Goal: Navigation & Orientation: Find specific page/section

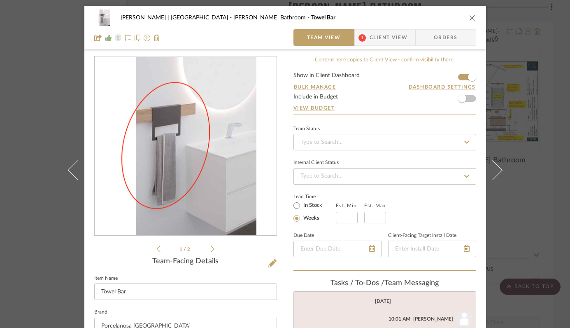
scroll to position [183, 0]
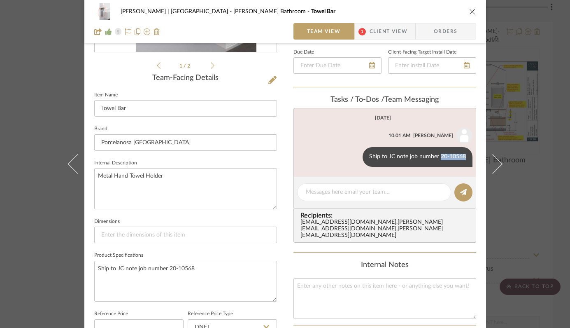
click at [470, 11] on icon "close" at bounding box center [472, 11] width 7 height 7
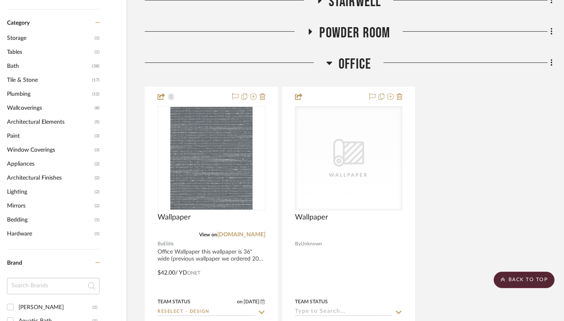
scroll to position [0, 28]
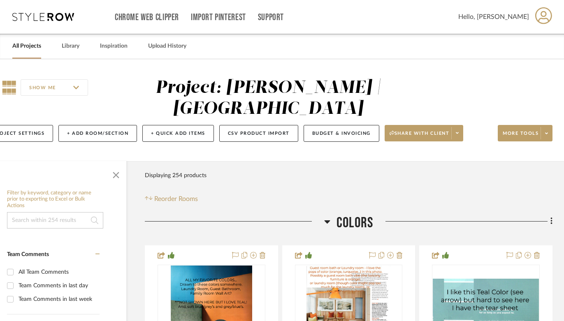
click at [23, 44] on link "All Projects" at bounding box center [26, 46] width 29 height 11
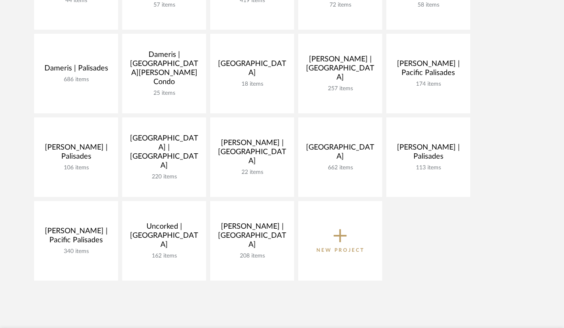
scroll to position [223, 0]
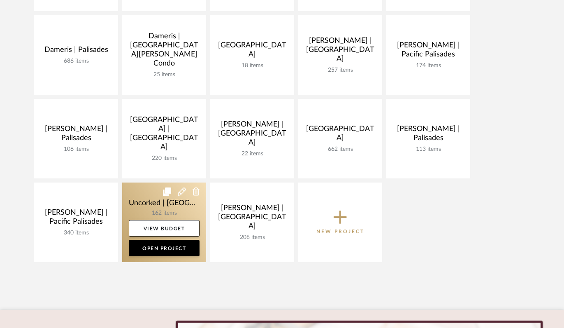
click at [133, 199] on link at bounding box center [164, 221] width 84 height 79
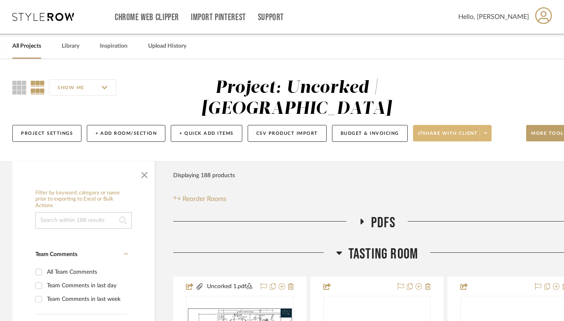
click at [439, 132] on span "Share with client" at bounding box center [448, 136] width 60 height 12
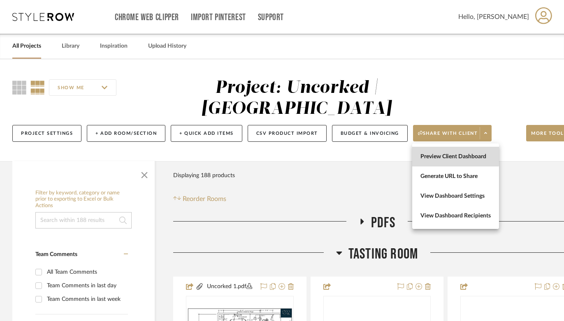
click at [438, 156] on span "Preview Client Dashboard" at bounding box center [455, 156] width 70 height 7
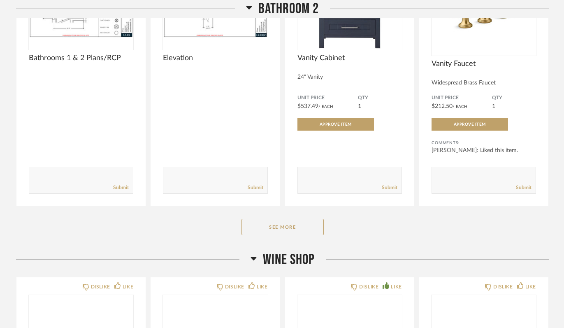
scroll to position [1585, 0]
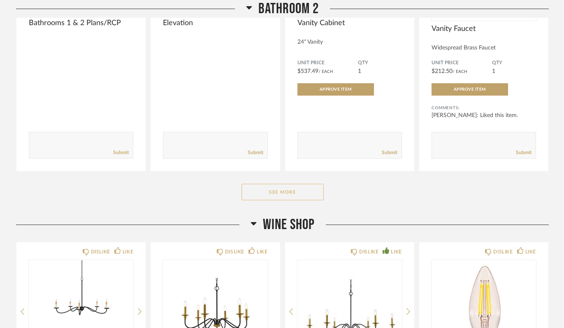
click at [295, 187] on button "See More" at bounding box center [283, 191] width 82 height 16
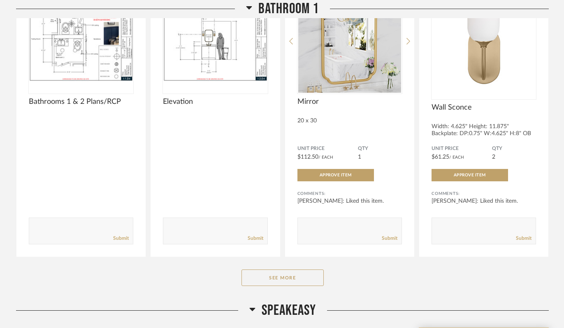
scroll to position [830, 0]
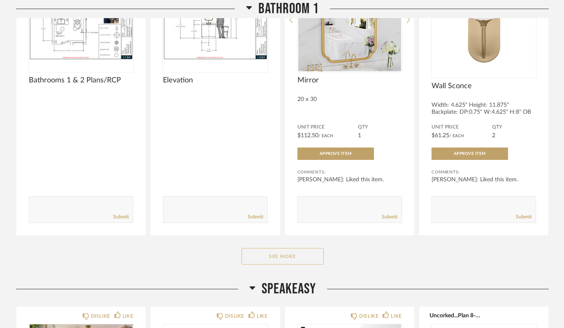
click at [298, 253] on button "See More" at bounding box center [283, 256] width 82 height 16
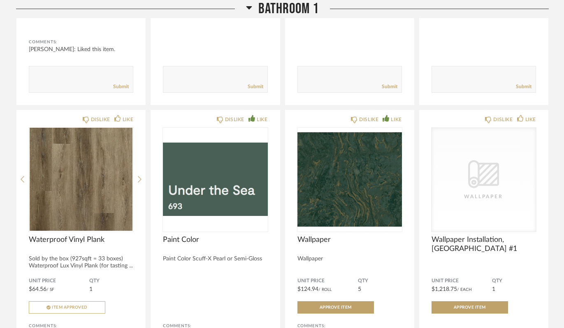
scroll to position [1545, 0]
